Goal: Task Accomplishment & Management: Manage account settings

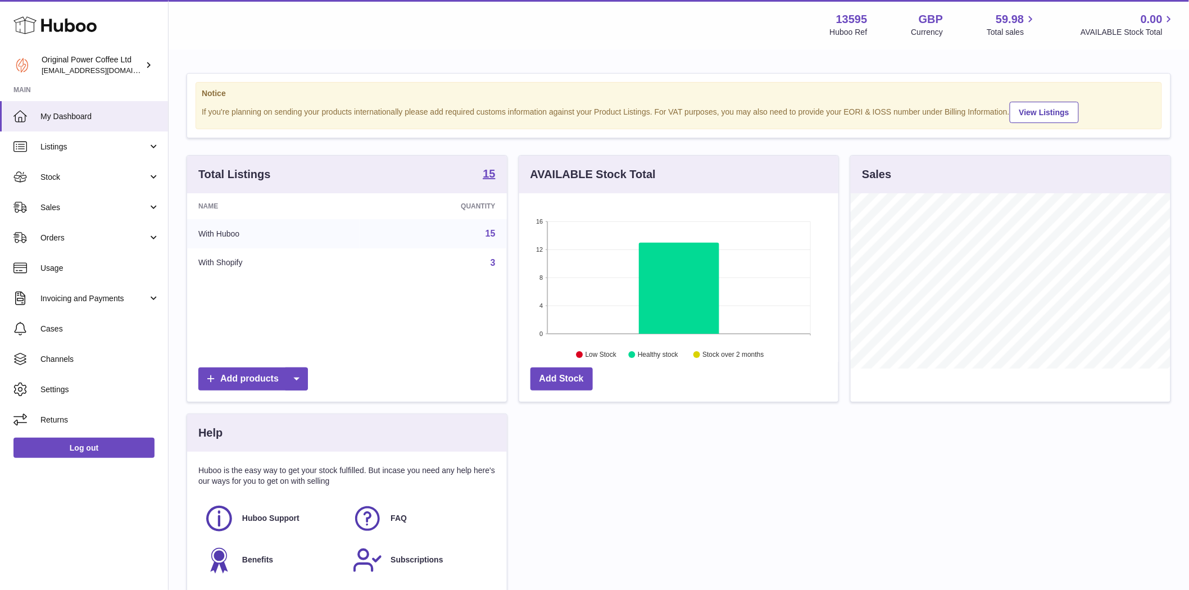
scroll to position [175, 319]
click at [61, 176] on span "Stock" at bounding box center [93, 177] width 107 height 11
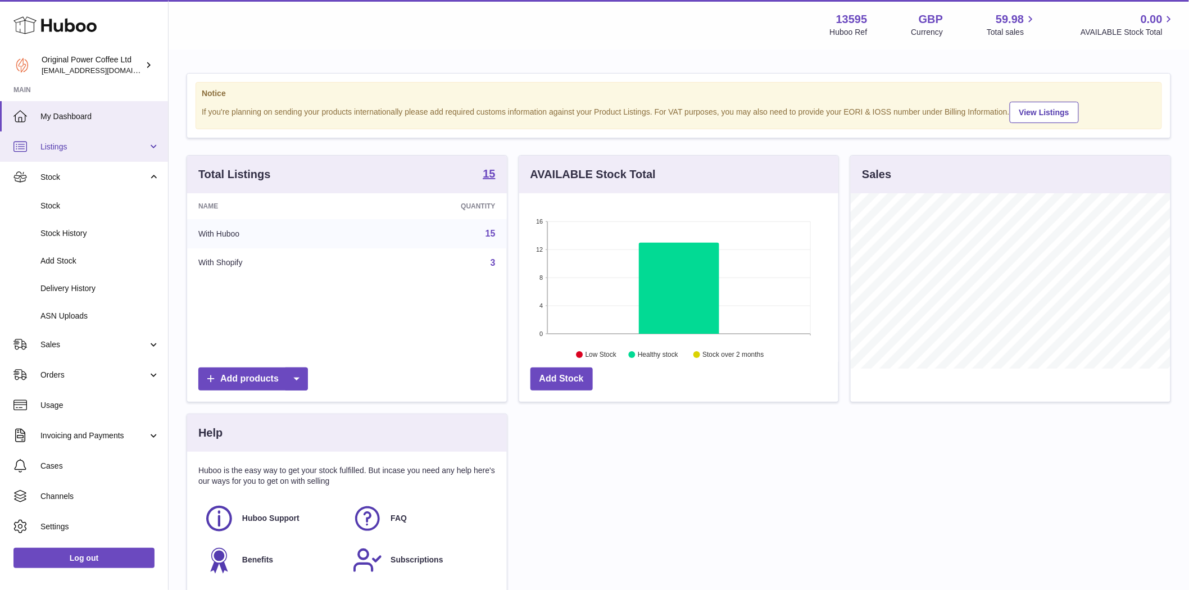
click at [58, 146] on span "Listings" at bounding box center [93, 147] width 107 height 11
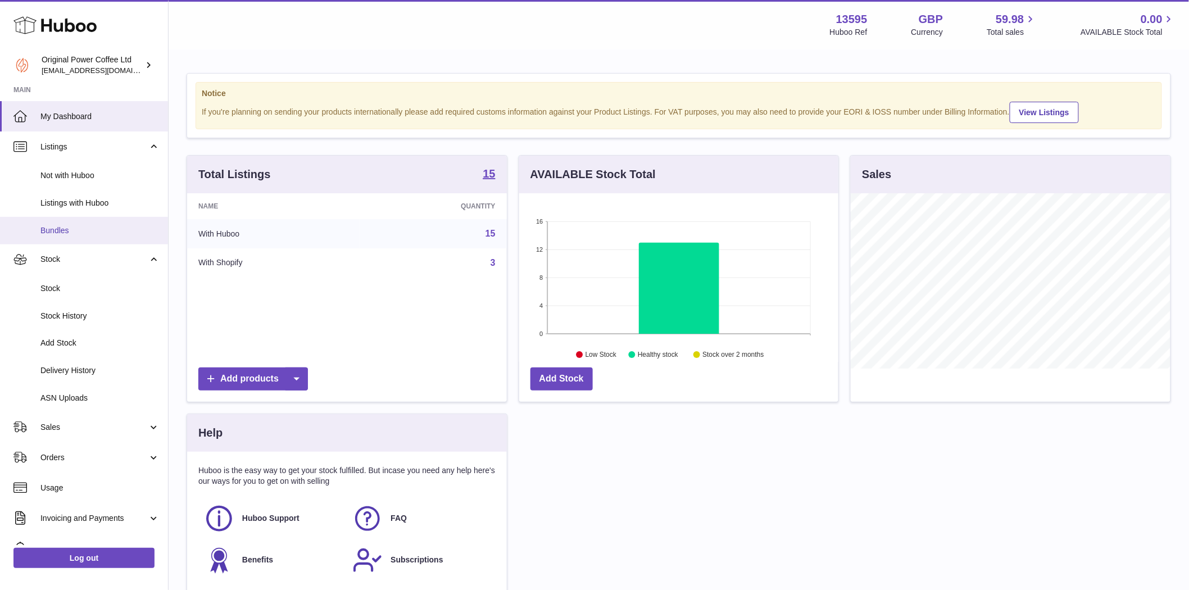
click at [57, 238] on link "Bundles" at bounding box center [84, 231] width 168 height 28
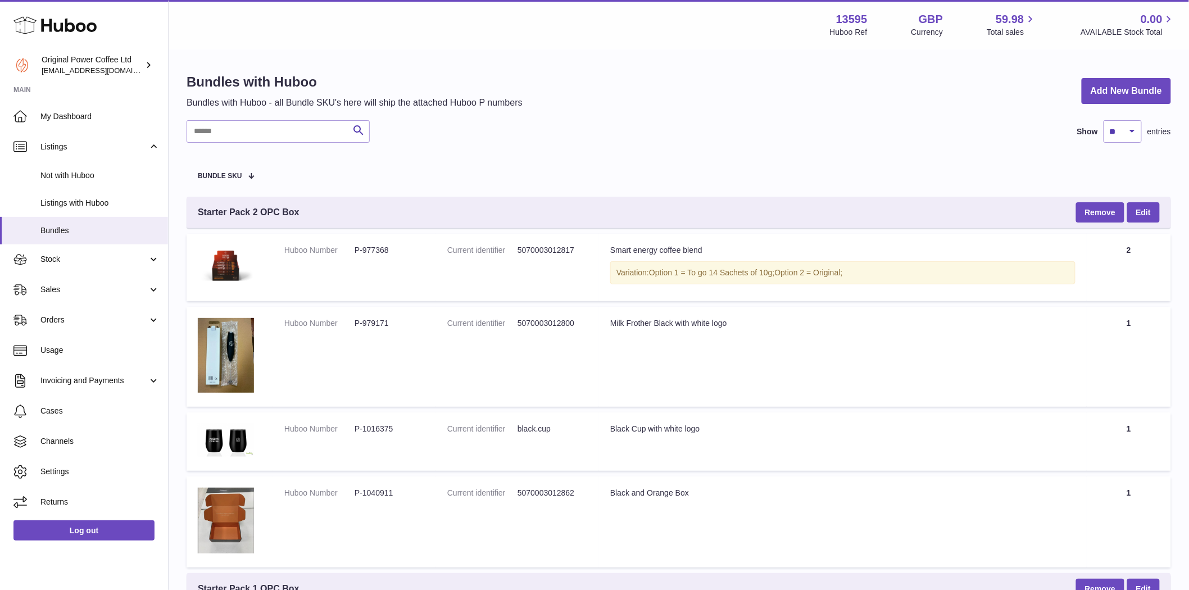
click at [422, 397] on td "Huboo Number P-979171" at bounding box center [354, 357] width 163 height 100
click at [475, 347] on td "Current identifier 5070003012800" at bounding box center [517, 357] width 163 height 100
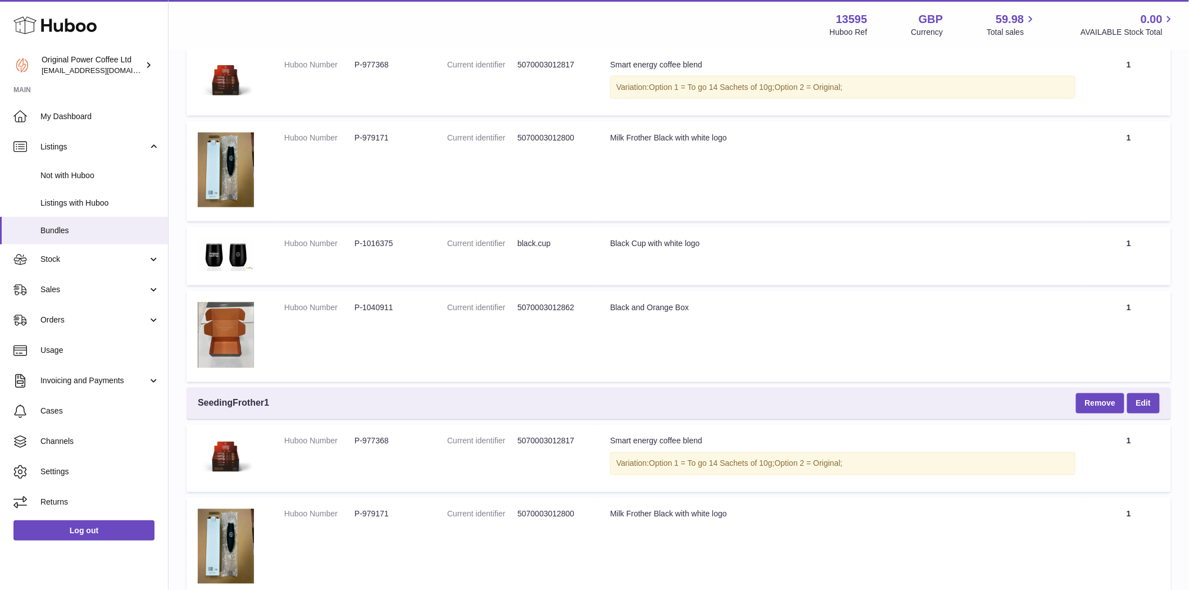
scroll to position [374, 0]
